Goal: Find specific page/section: Find specific page/section

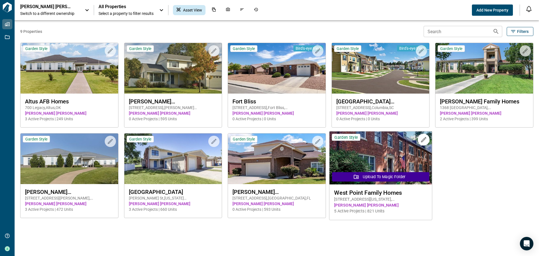
click at [384, 148] on img at bounding box center [380, 157] width 102 height 53
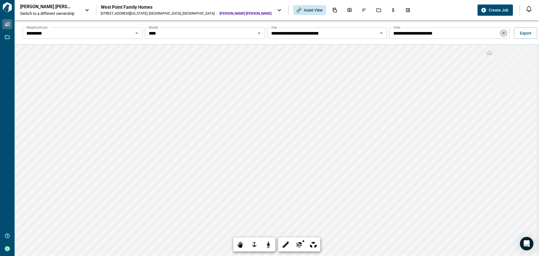
click at [503, 34] on icon "Open" at bounding box center [503, 33] width 7 height 7
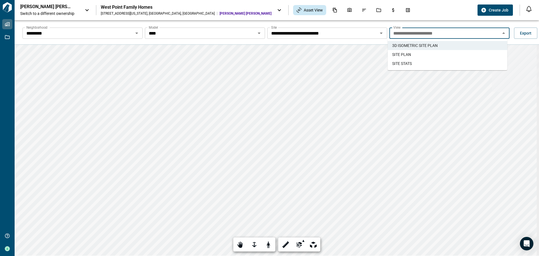
click at [406, 55] on span "SITE PLAN" at bounding box center [401, 55] width 19 height 6
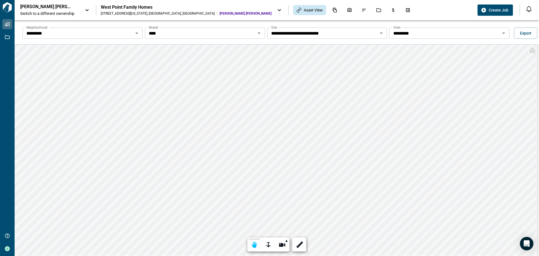
click at [135, 33] on icon "Open" at bounding box center [136, 33] width 3 height 1
click at [256, 31] on icon "Open" at bounding box center [259, 33] width 7 height 7
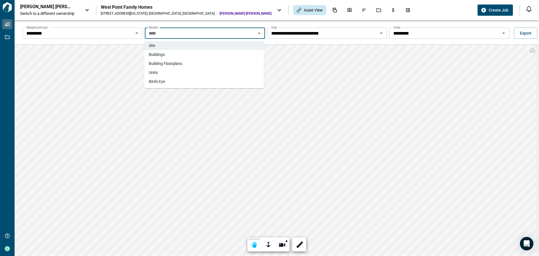
click at [165, 63] on span "Building Floorplans" at bounding box center [165, 64] width 33 height 6
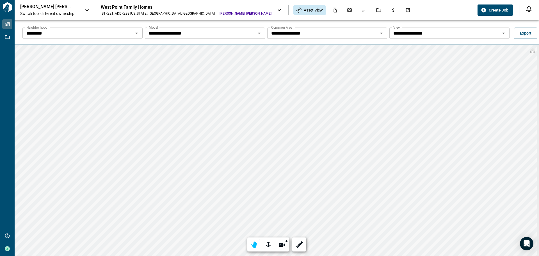
click at [257, 33] on icon "Open" at bounding box center [258, 33] width 3 height 1
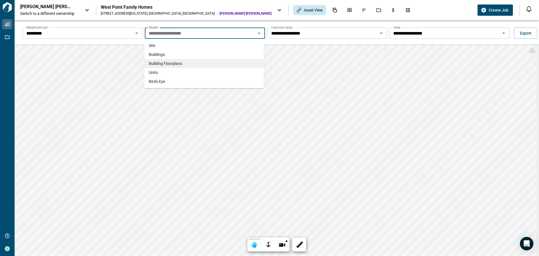
click at [167, 74] on li "Units" at bounding box center [203, 72] width 119 height 9
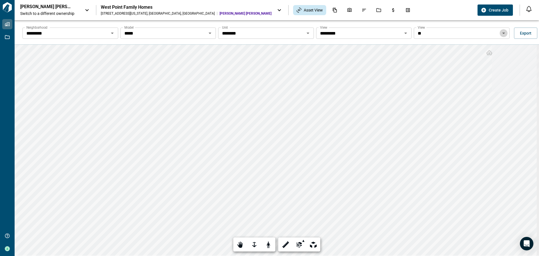
click at [504, 33] on icon "Open" at bounding box center [503, 33] width 7 height 7
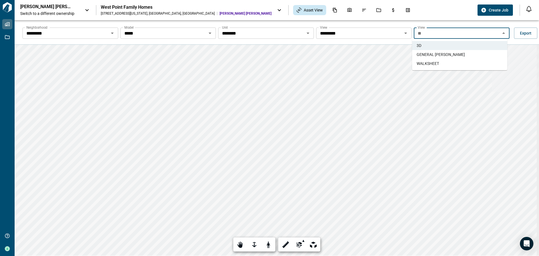
click at [438, 55] on span "GENERAL [PERSON_NAME]" at bounding box center [440, 55] width 48 height 6
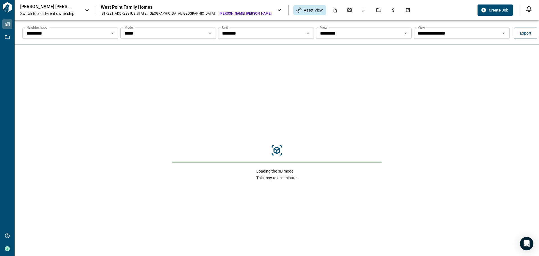
click at [438, 55] on div "Loading the 3D model This may take a minute." at bounding box center [277, 162] width 524 height 235
